Goal: Task Accomplishment & Management: Manage account settings

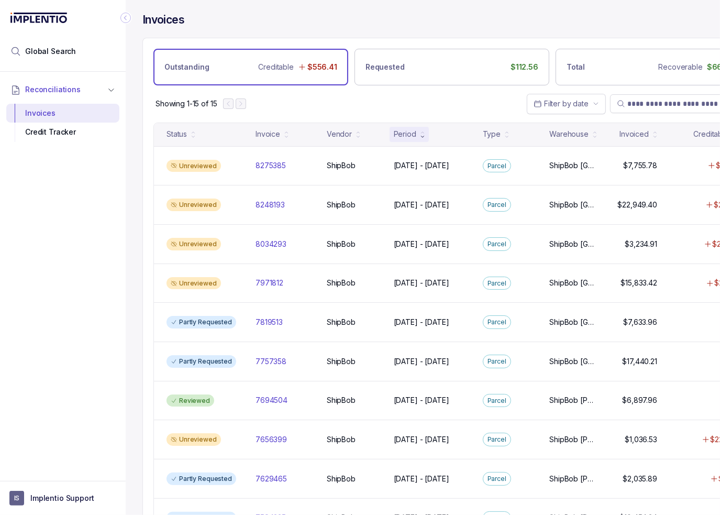
click at [126, 17] on icon "Collapse Icon" at bounding box center [126, 18] width 10 height 10
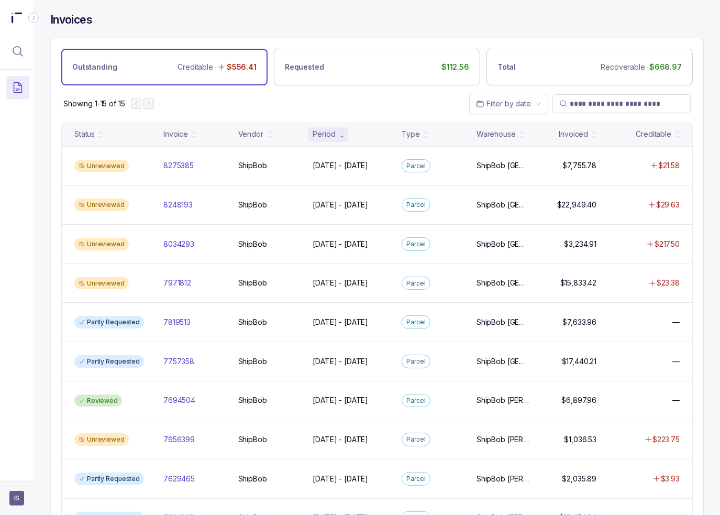
click at [25, 498] on aside "IS" at bounding box center [17, 498] width 34 height 34
click at [15, 503] on span "IS" at bounding box center [16, 498] width 15 height 15
click at [18, 477] on icon at bounding box center [17, 476] width 8 height 8
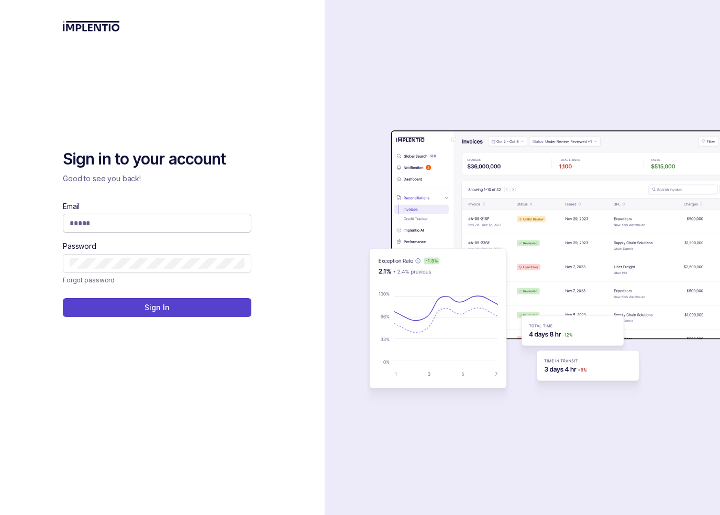
click at [111, 216] on span at bounding box center [157, 223] width 189 height 19
click at [110, 223] on input "Email" at bounding box center [157, 223] width 175 height 10
type input "**********"
